Goal: Check status: Check status

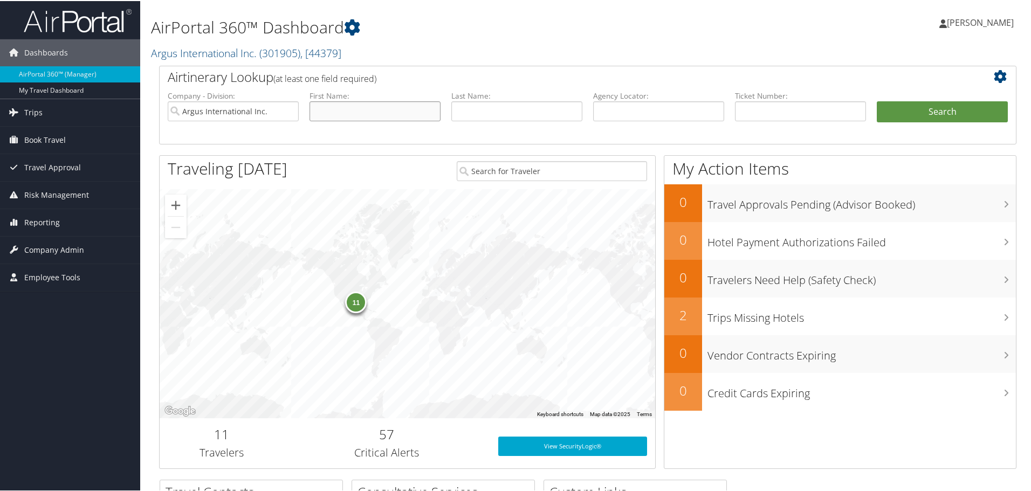
click at [331, 112] on input "text" at bounding box center [374, 110] width 131 height 20
type input "[PERSON_NAME]"
click at [920, 108] on button "Search" at bounding box center [942, 111] width 131 height 22
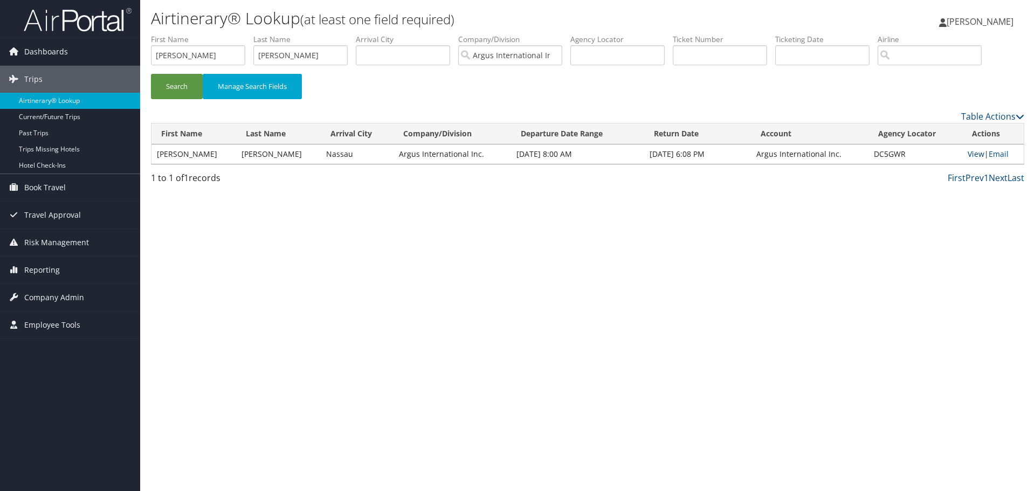
click at [968, 153] on link "View" at bounding box center [976, 154] width 17 height 10
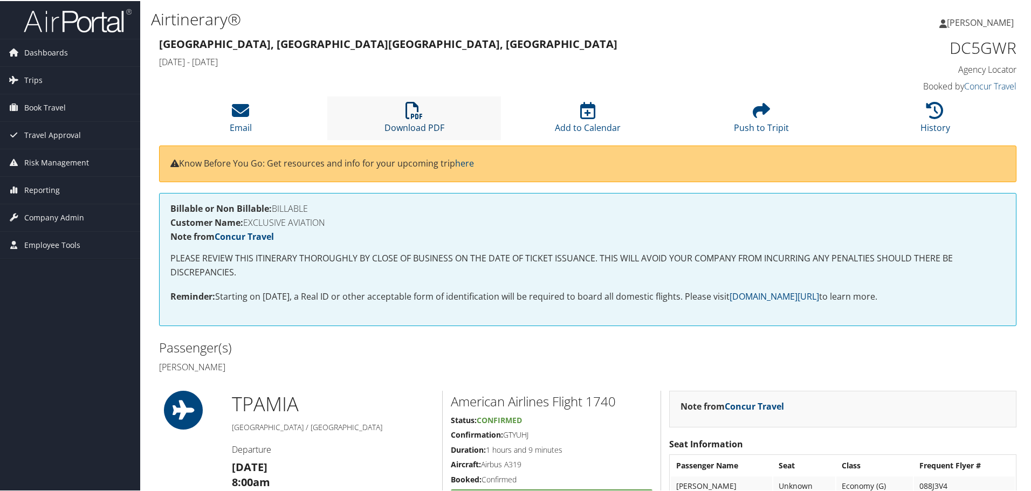
click at [411, 113] on icon at bounding box center [413, 109] width 17 height 17
